Goal: Task Accomplishment & Management: Complete application form

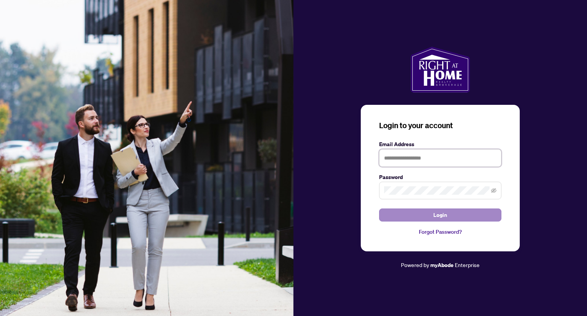
type input "**********"
click at [439, 213] on span "Login" at bounding box center [441, 215] width 14 height 12
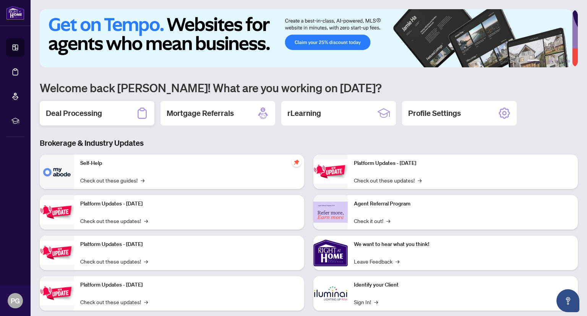
click at [85, 113] on h2 "Deal Processing" at bounding box center [74, 113] width 56 height 11
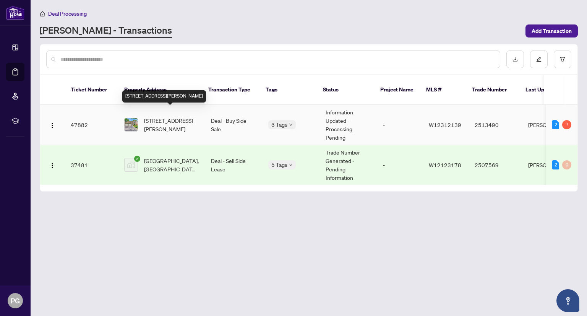
click at [163, 116] on span "6487 Miller's Grve, Mississauga, Ontario L5N 3E5, Canada" at bounding box center [171, 124] width 55 height 17
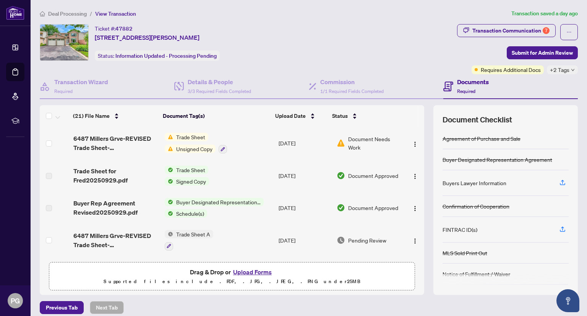
click at [353, 135] on span "Document Needs Work" at bounding box center [374, 143] width 53 height 17
click at [187, 148] on span "Unsigned Copy" at bounding box center [194, 148] width 42 height 8
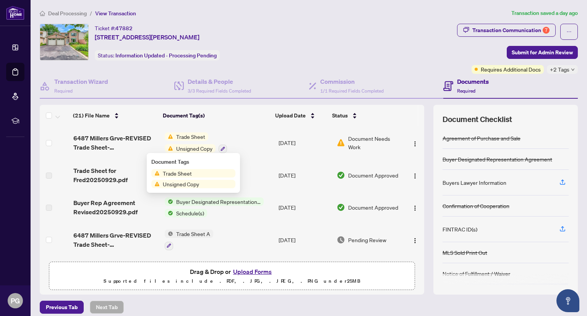
click at [177, 185] on span "Unsigned Copy" at bounding box center [181, 184] width 42 height 8
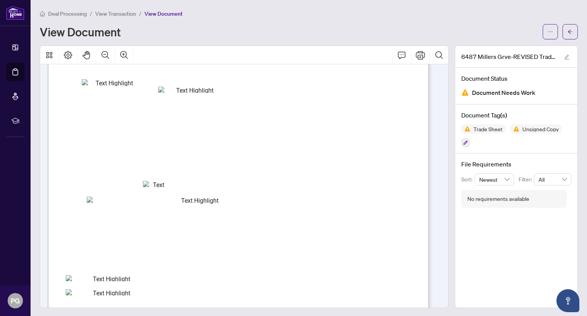
scroll to position [36, 0]
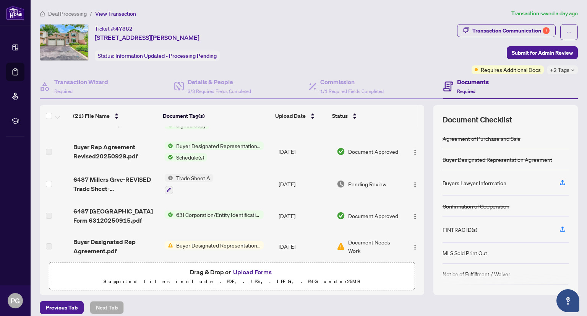
scroll to position [76, 0]
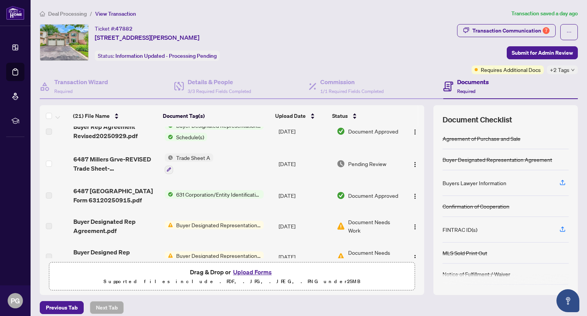
click at [179, 156] on span "Trade Sheet A" at bounding box center [193, 157] width 40 height 8
click at [412, 163] on img "button" at bounding box center [415, 164] width 6 height 6
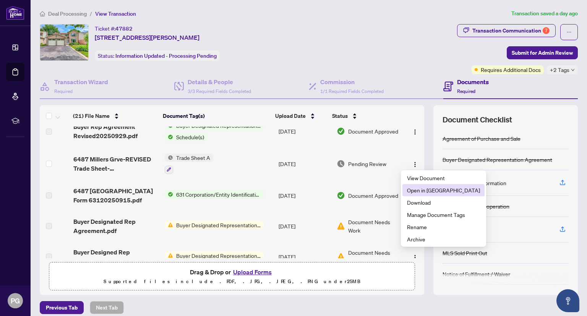
click at [422, 190] on span "Open in New Tab" at bounding box center [443, 190] width 73 height 8
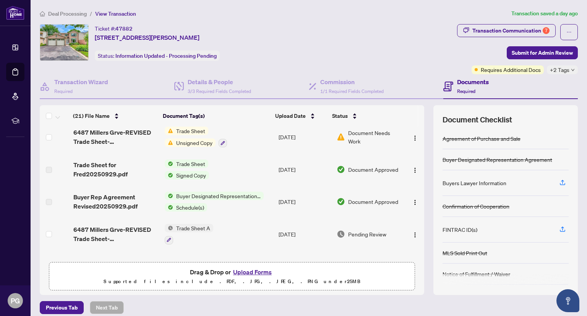
scroll to position [0, 0]
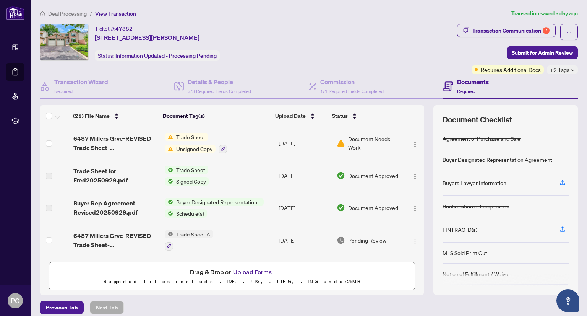
click at [189, 150] on span "Unsigned Copy" at bounding box center [194, 149] width 42 height 8
click at [246, 158] on td "Trade Sheet Unsigned Copy" at bounding box center [219, 143] width 114 height 33
click at [246, 271] on button "Upload Forms" at bounding box center [252, 272] width 43 height 10
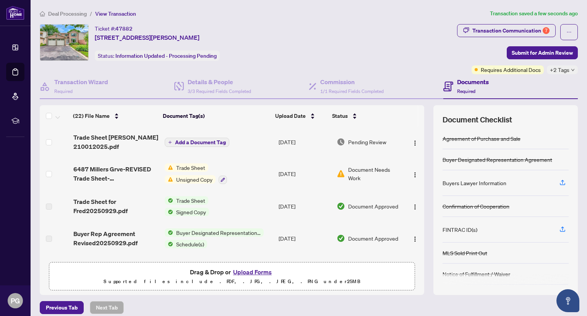
click at [201, 140] on span "Add a Document Tag" at bounding box center [200, 142] width 51 height 5
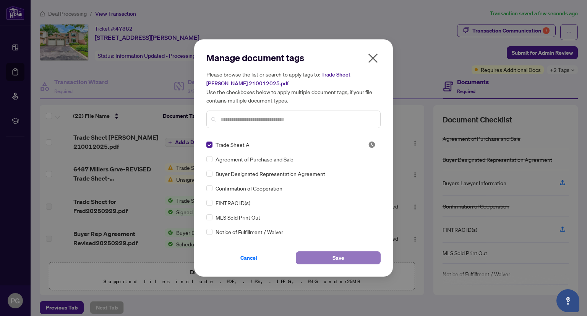
click at [339, 258] on span "Save" at bounding box center [339, 258] width 12 height 12
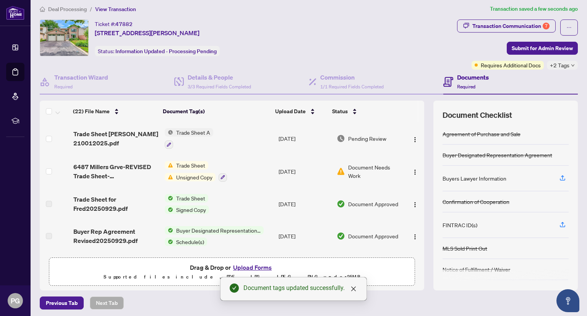
scroll to position [6, 0]
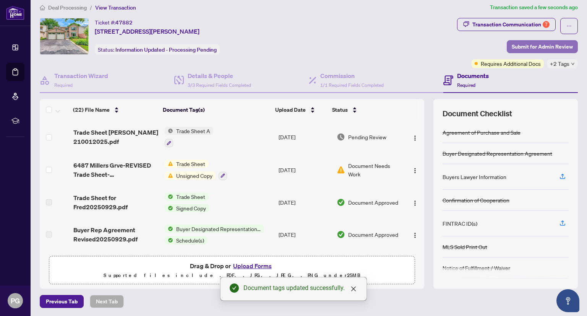
click at [533, 44] on span "Submit for Admin Review" at bounding box center [542, 47] width 61 height 12
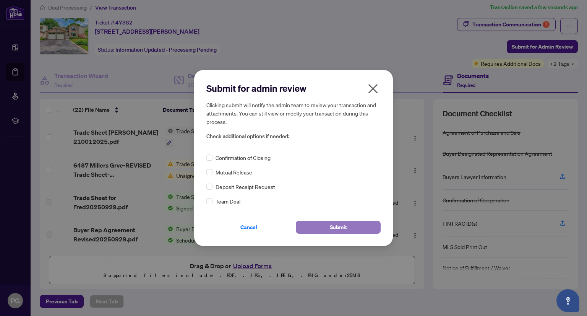
click at [337, 227] on span "Submit" at bounding box center [338, 227] width 17 height 12
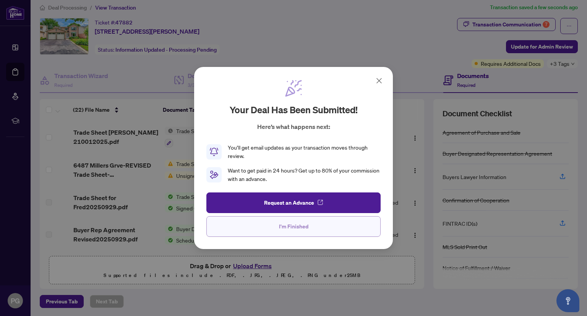
click at [295, 226] on span "I'm Finished" at bounding box center [293, 226] width 29 height 12
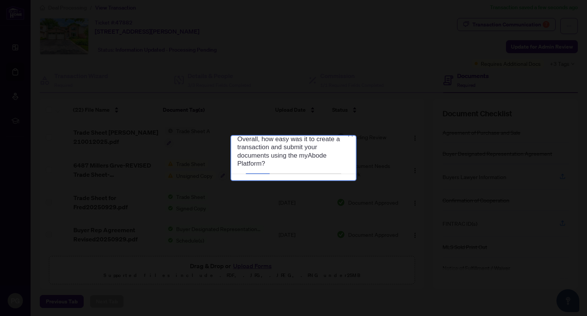
scroll to position [0, 0]
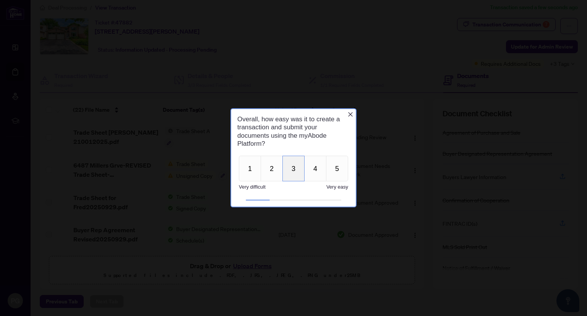
click at [295, 167] on button "3" at bounding box center [294, 169] width 22 height 26
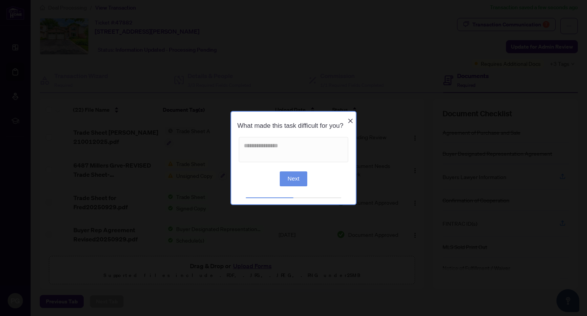
click at [296, 182] on button "Next" at bounding box center [294, 178] width 28 height 15
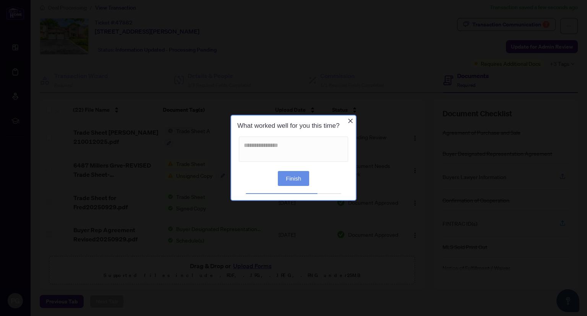
click at [296, 177] on button "Finish" at bounding box center [293, 178] width 31 height 15
